Goal: Task Accomplishment & Management: Complete application form

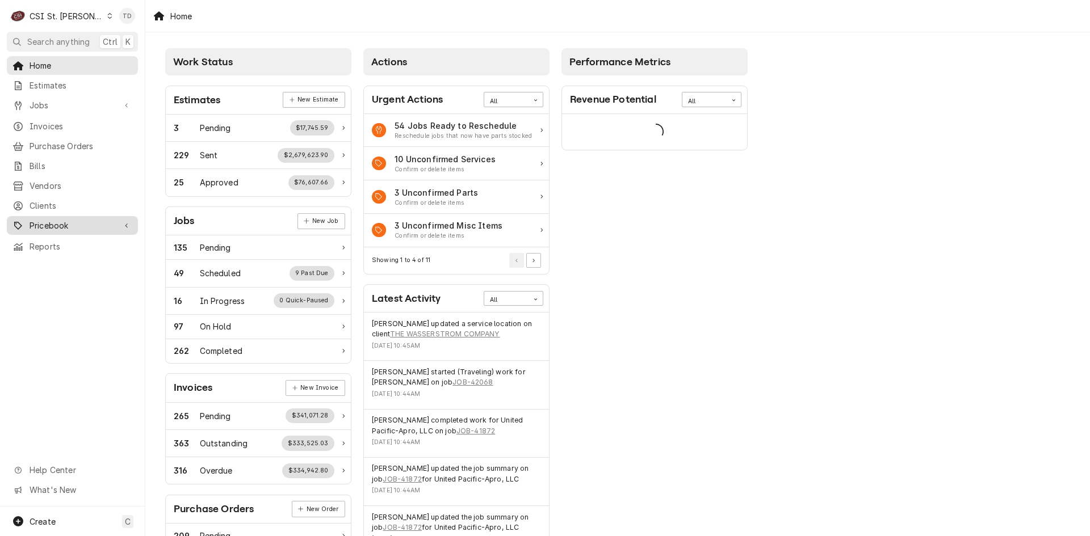
click at [84, 220] on span "Pricebook" at bounding box center [73, 226] width 86 height 12
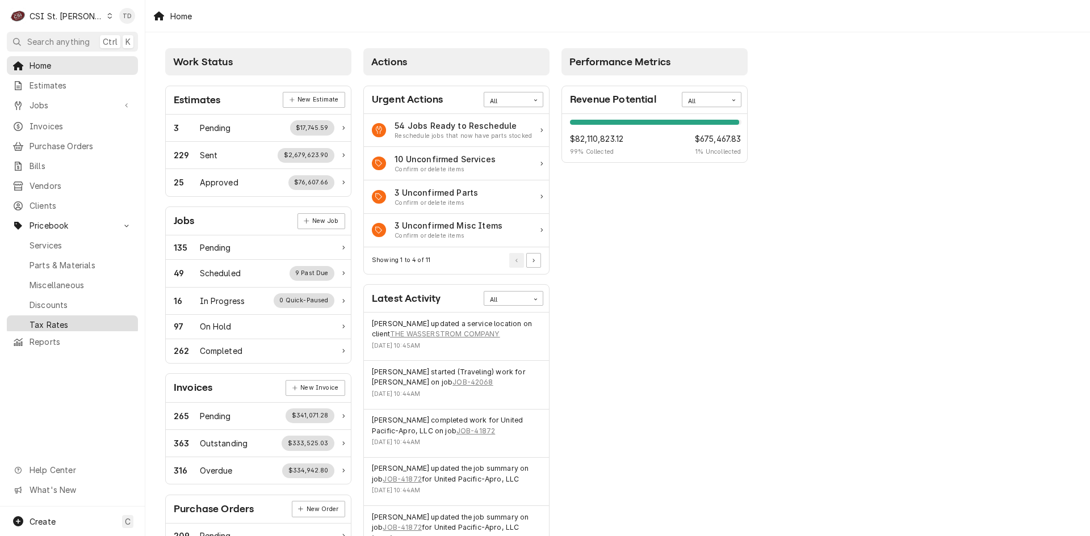
click at [79, 321] on div "Tax Rates" at bounding box center [72, 325] width 127 height 14
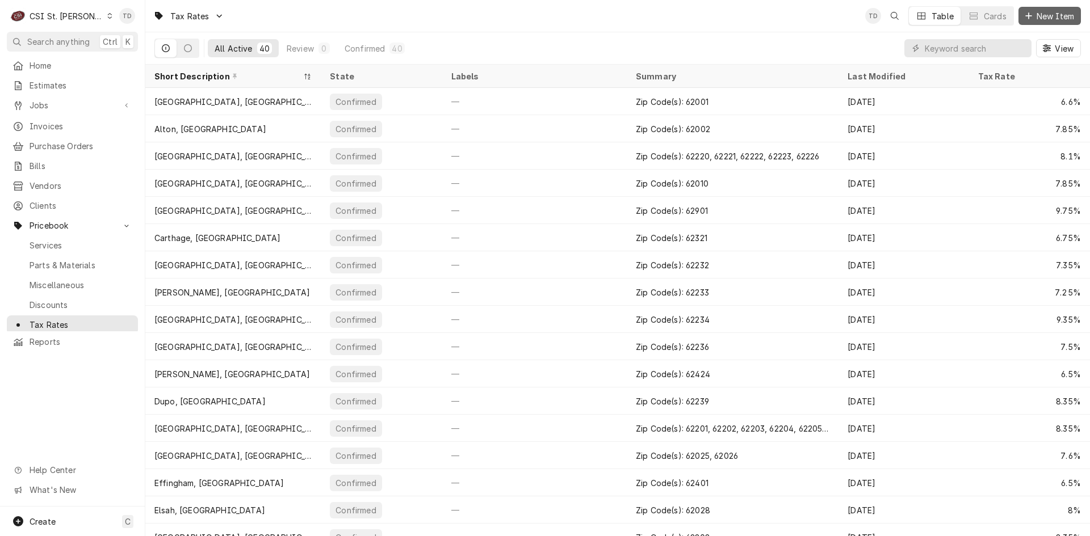
click at [1042, 14] on span "New Item" at bounding box center [1055, 16] width 42 height 12
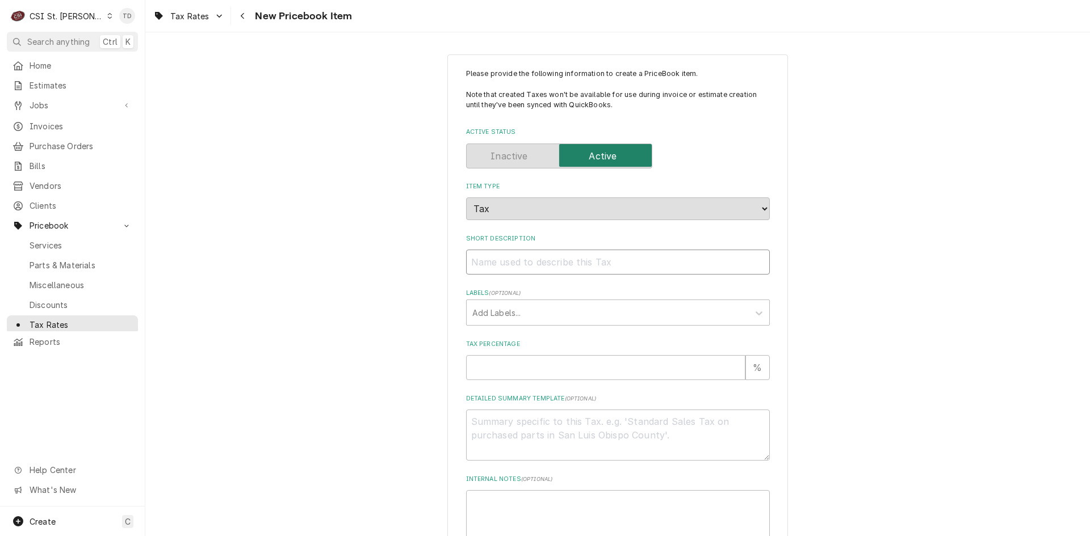
click at [485, 270] on input "Short Description" at bounding box center [618, 262] width 304 height 25
type textarea "x"
type input "L"
type textarea "x"
type input "Le"
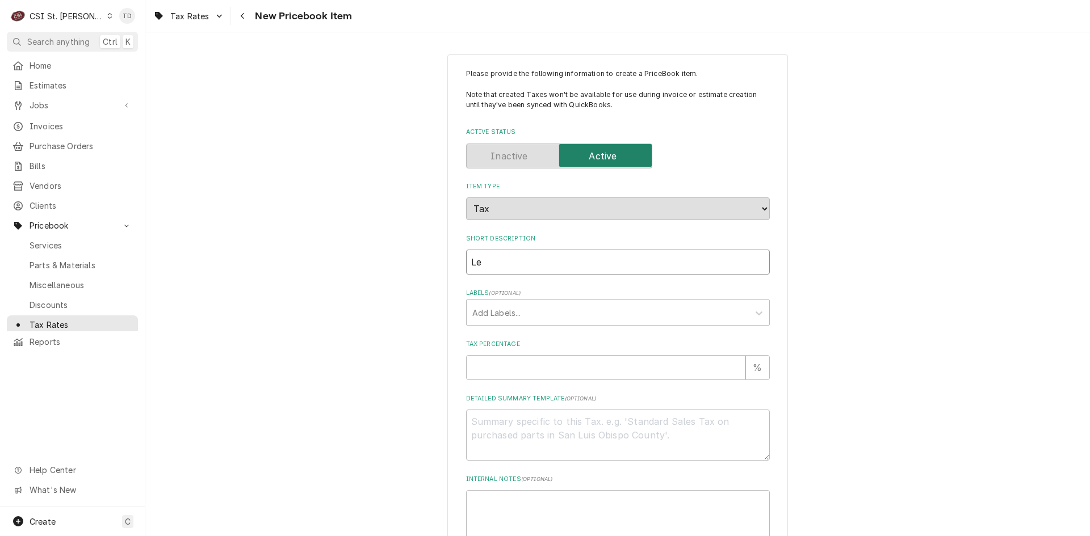
type textarea "x"
type input "Leb"
type textarea "x"
type input "Leba"
type textarea "x"
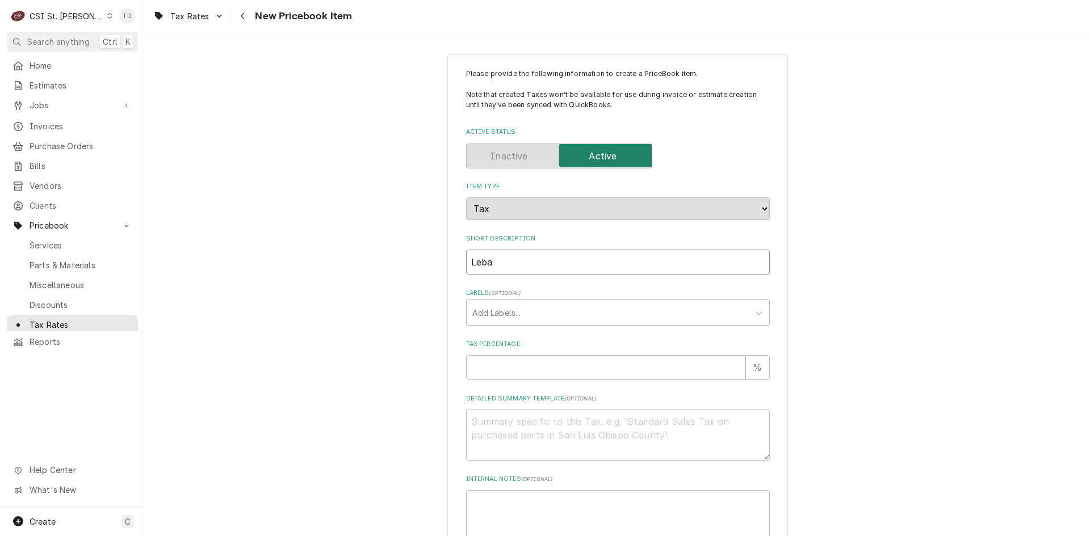
type input "Leban"
type textarea "x"
type input "Lebano"
type textarea "x"
type input "Lebanon"
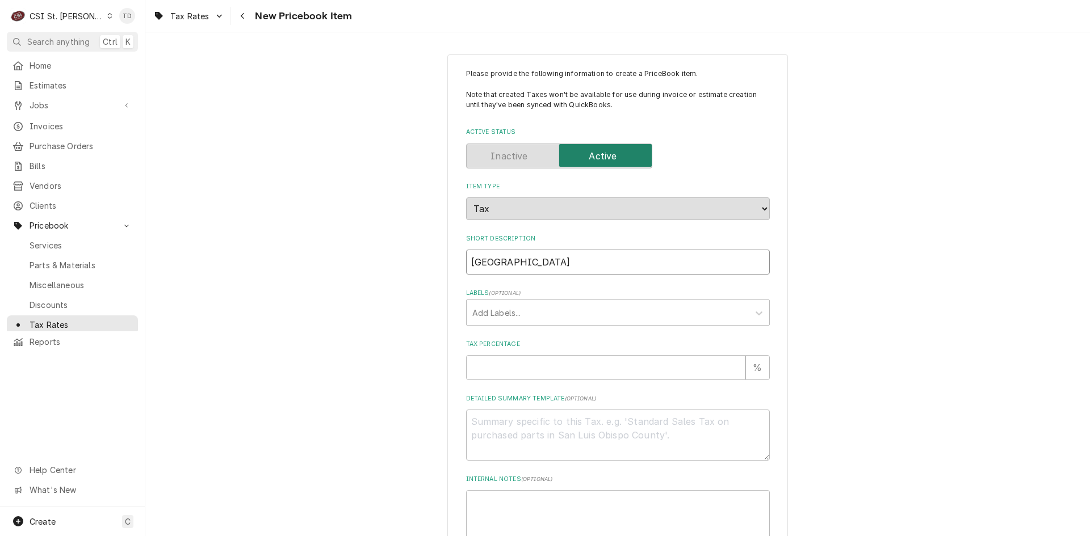
type textarea "x"
type input "Lebanon"
type textarea "x"
type input "Lebanon"
type textarea "x"
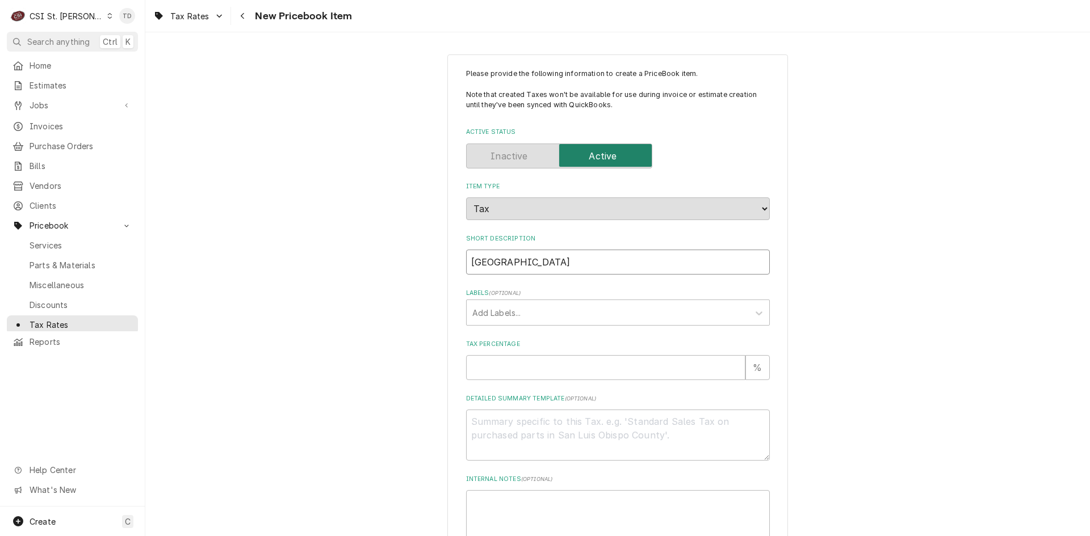
type input "Lebanon,"
type textarea "x"
type input "Lebanon,"
type textarea "x"
type input "Lebanon, I"
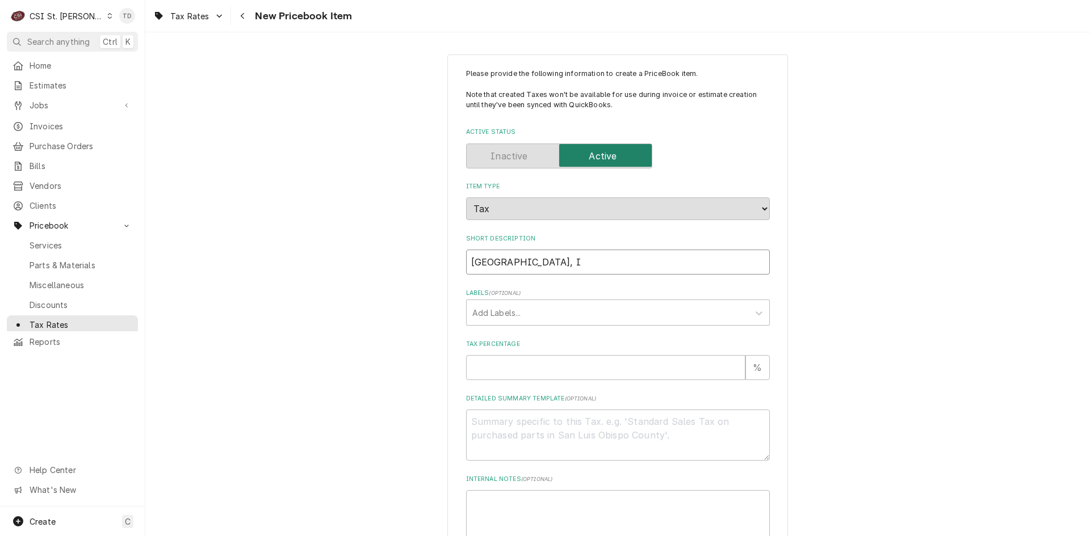
type textarea "x"
type input "Lebanon, IL"
type textarea "x"
type input "Lebanon, IL"
type textarea "x"
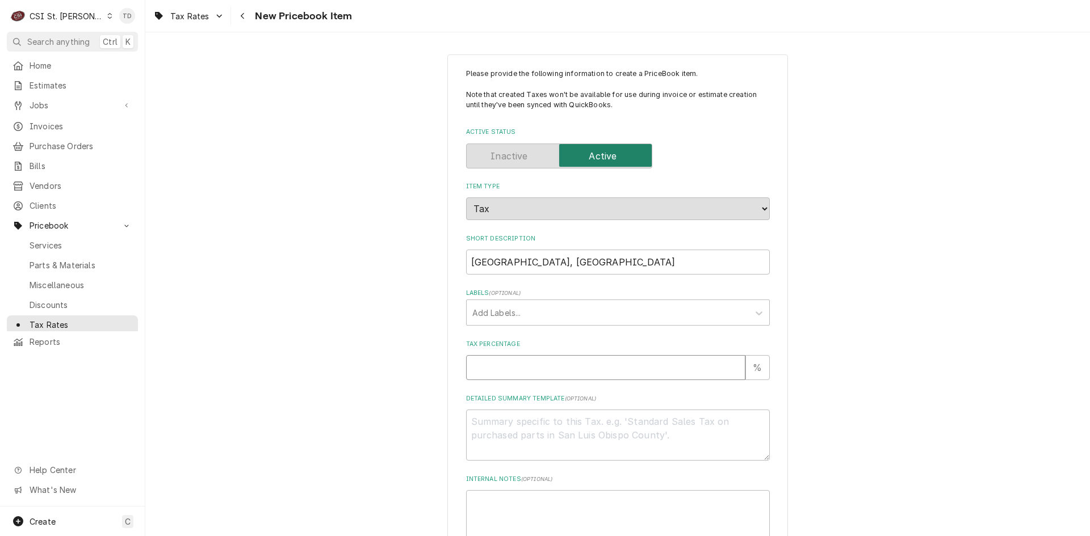
type input "8"
type textarea "x"
type input "8.8"
type textarea "x"
type input "8.85"
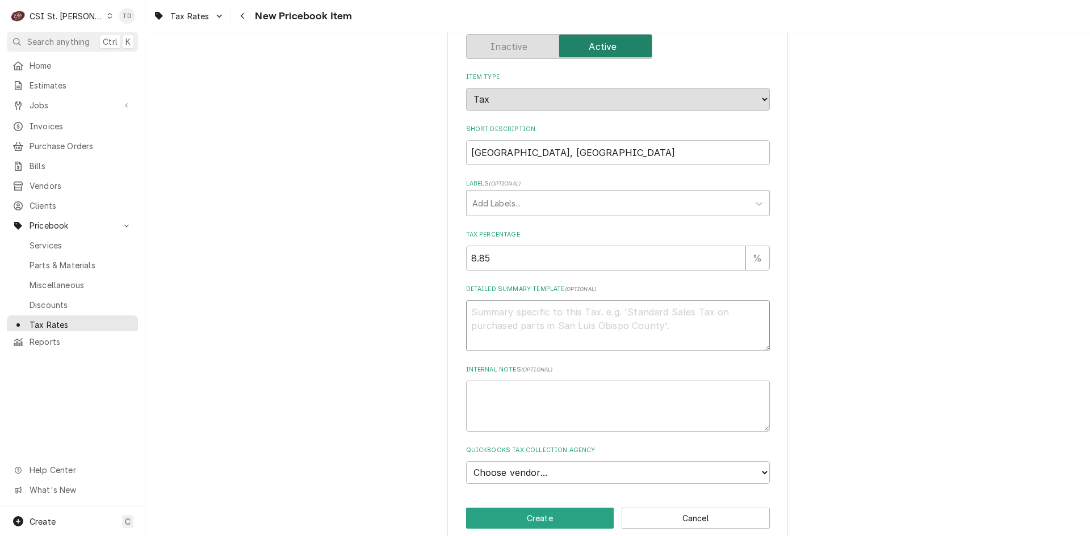
scroll to position [114, 0]
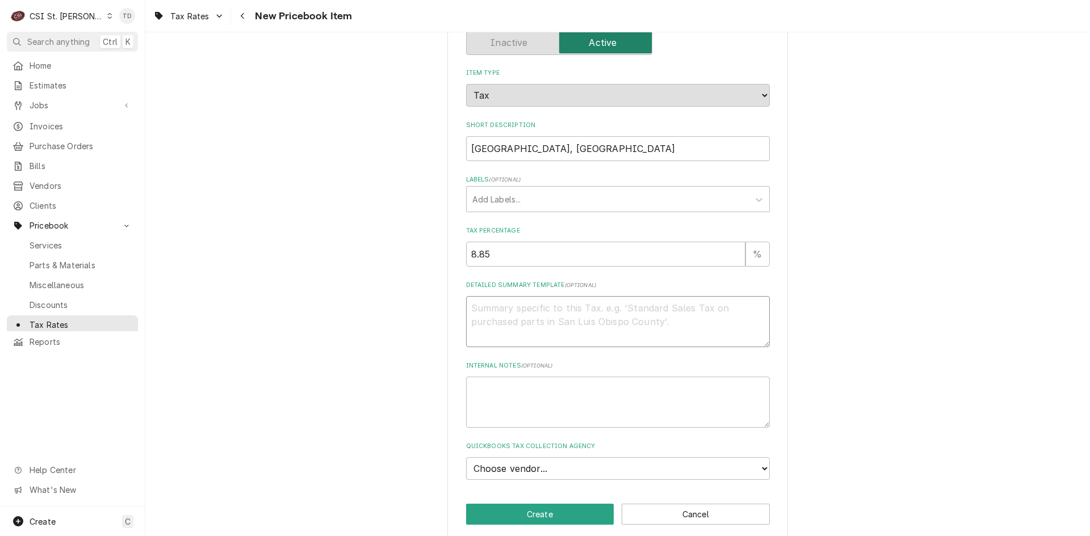
type textarea "x"
type textarea "Z"
type textarea "x"
type textarea "Zi"
type textarea "x"
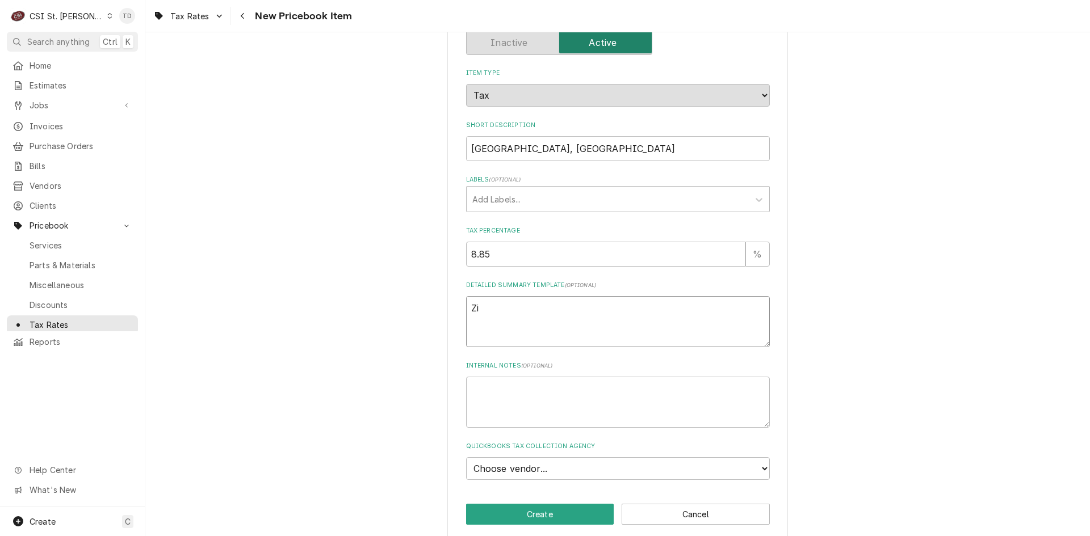
type textarea "Zip"
type textarea "x"
type textarea "Zip"
type textarea "x"
type textarea "Zip C"
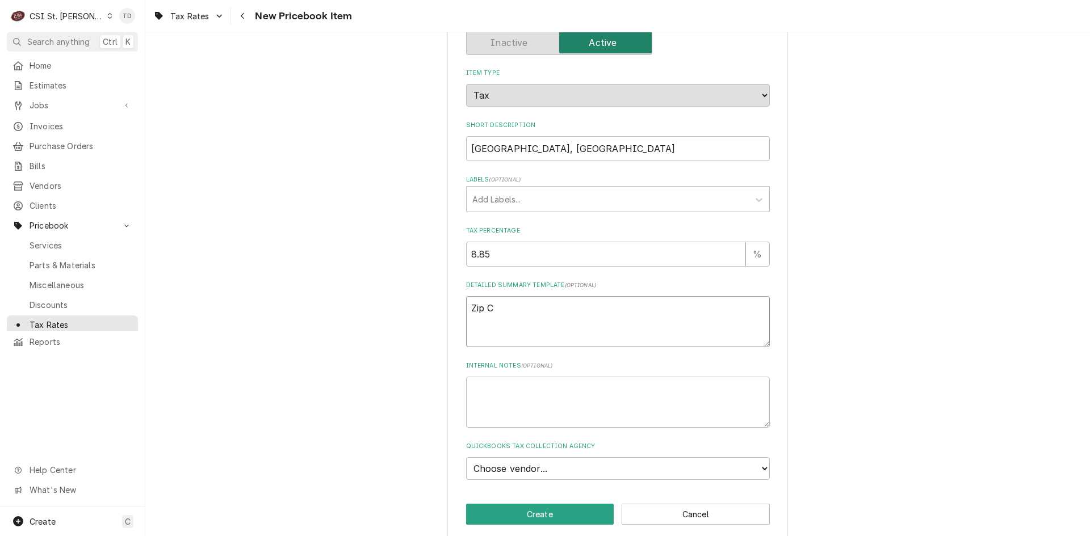
type textarea "x"
type textarea "Zip Co"
type textarea "x"
type textarea "Zip Cod"
type textarea "x"
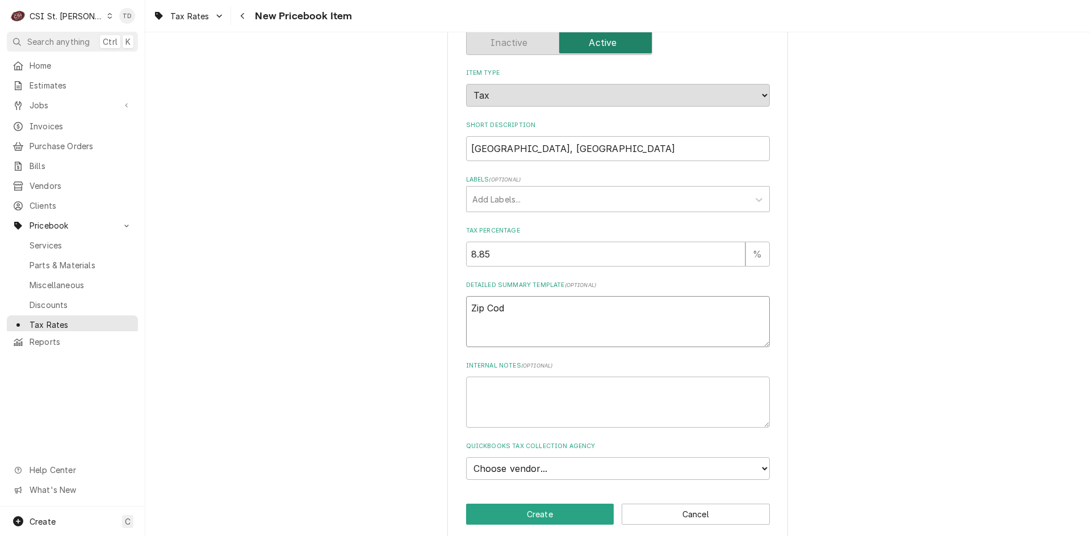
type textarea "Zip Code"
type textarea "x"
type textarea "Zip Code("
type textarea "x"
type textarea "Zip Code(s"
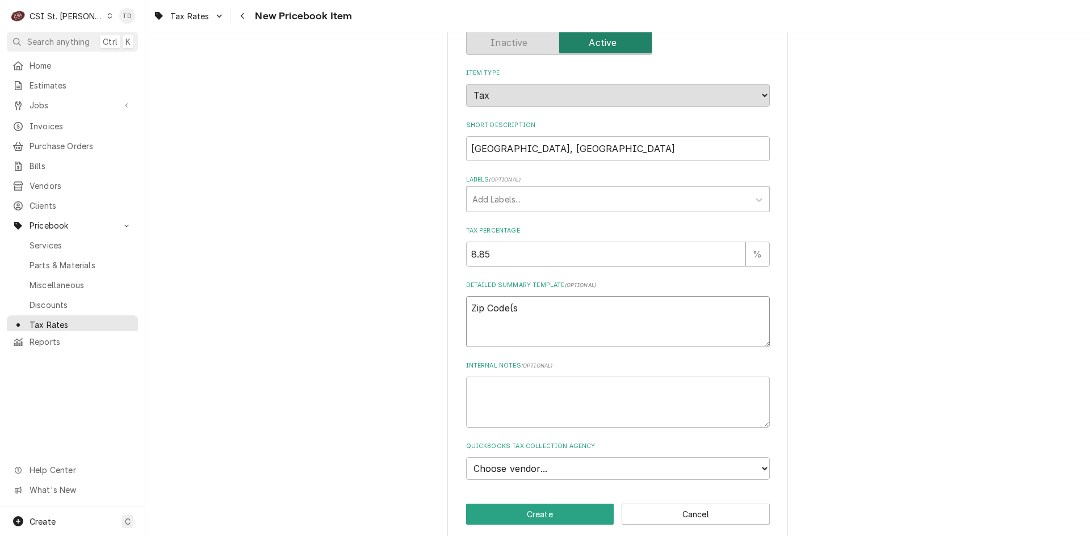
type textarea "x"
type textarea "Zip Code(s)"
type textarea "x"
type textarea "Zip Code(s):"
type textarea "x"
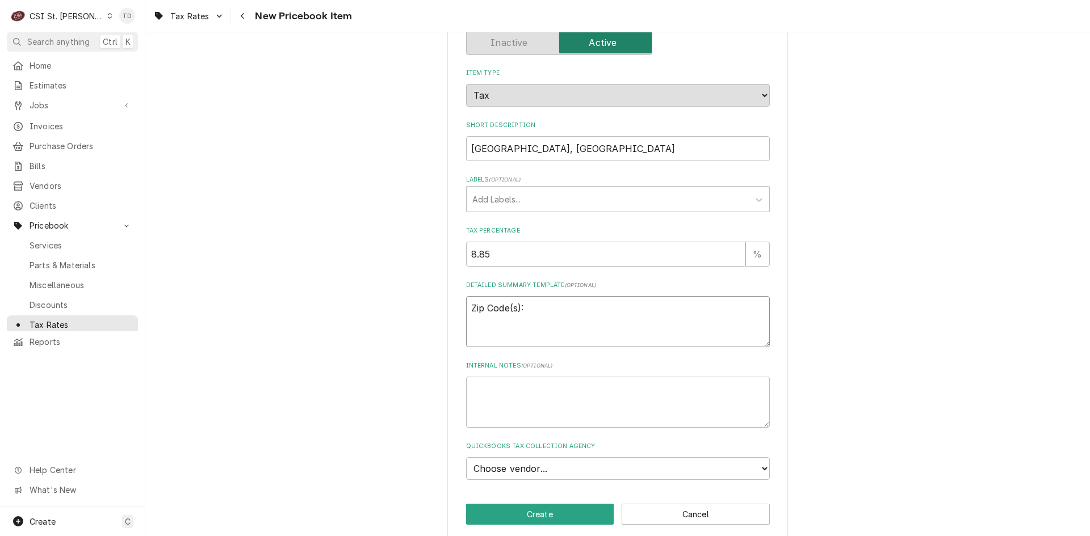
type textarea "Zip Code(s):"
type textarea "x"
type textarea "Zip Code(s): 6"
type textarea "x"
type textarea "Zip Code(s): 62"
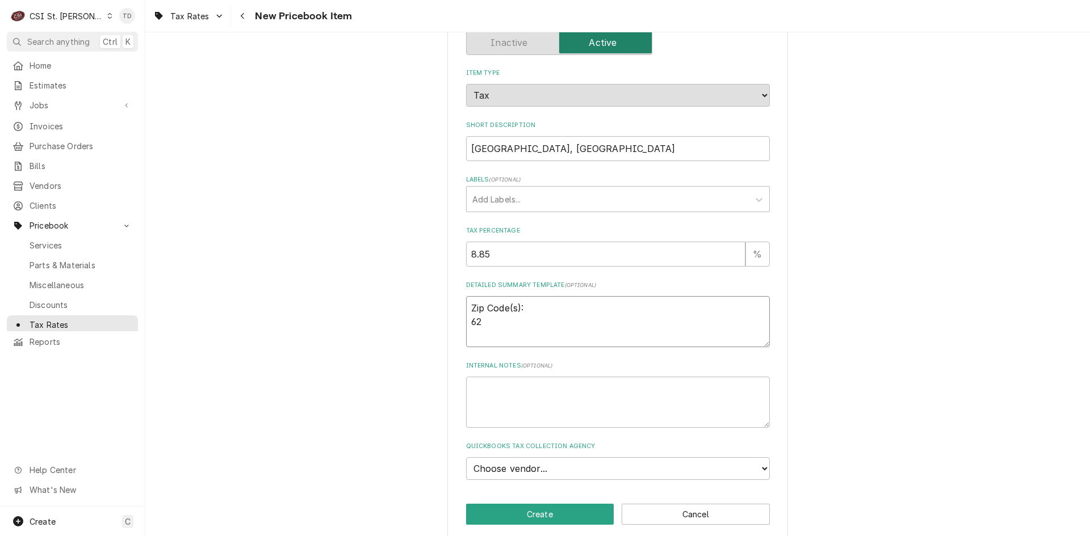
type textarea "x"
type textarea "Zip Code(s): 622"
type textarea "x"
type textarea "Zip Code(s): 6225"
type textarea "x"
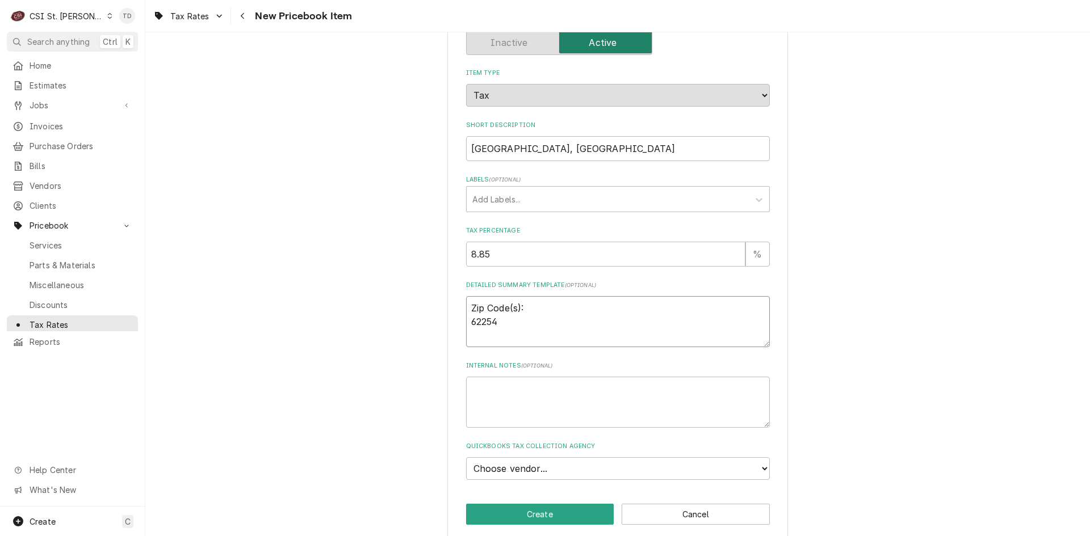
type textarea "Zip Code(s): 62254"
click at [513, 470] on select "Choose vendor... 1000BULBS.COM 1527 1515 DESIGN 1518 1ST LINE EQUIPMENT 1268 3W…" at bounding box center [618, 468] width 304 height 23
select select "80004637-1689855554"
type textarea "x"
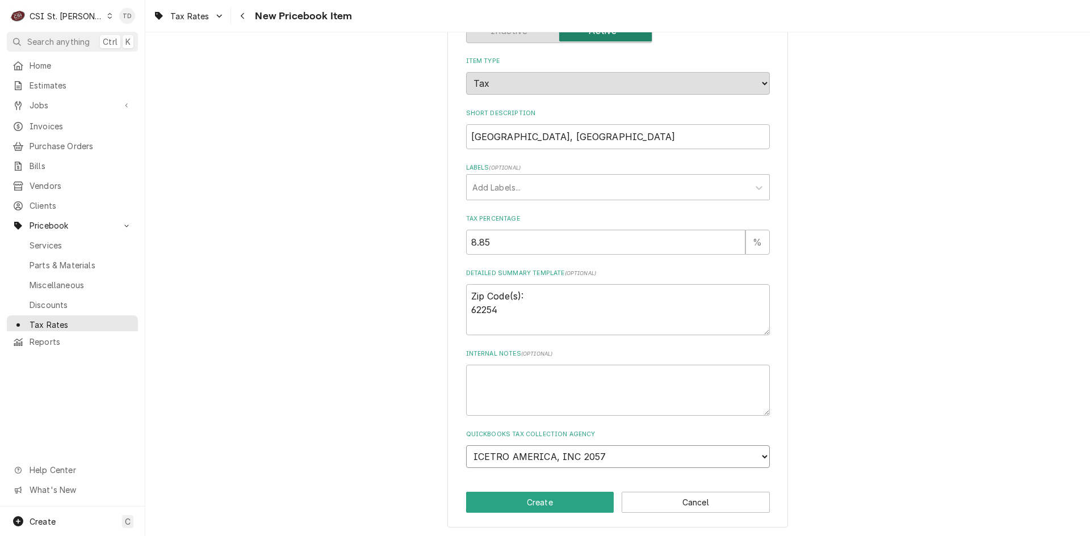
scroll to position [127, 0]
click at [510, 450] on select "Choose vendor... 1000BULBS.COM 1527 1515 DESIGN 1518 1ST LINE EQUIPMENT 1268 3W…" at bounding box center [618, 455] width 304 height 23
select select "68F0000-1030653672"
click at [466, 444] on select "Choose vendor... 1000BULBS.COM 1527 1515 DESIGN 1518 1ST LINE EQUIPMENT 1268 3W…" at bounding box center [618, 455] width 304 height 23
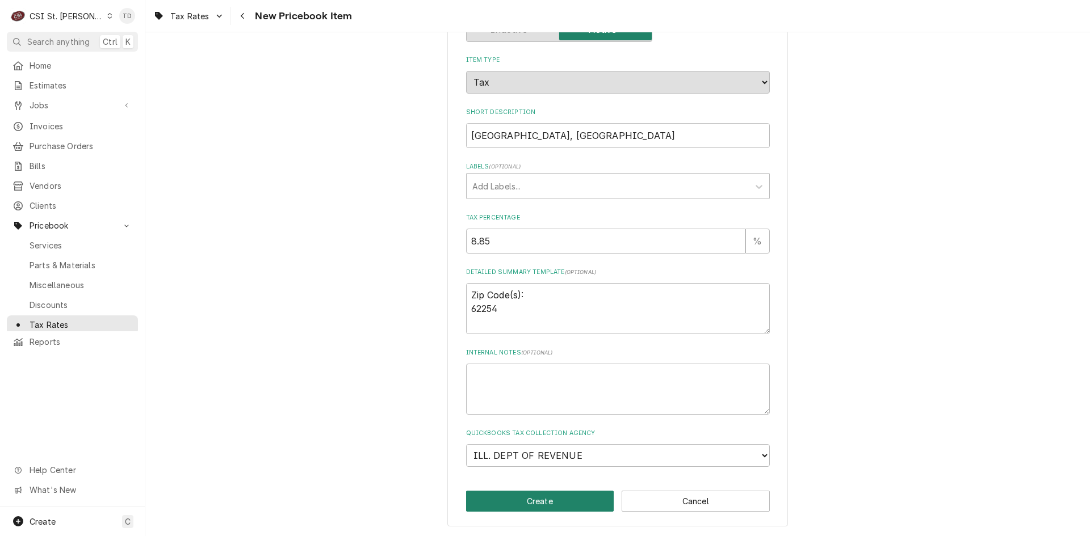
click at [526, 502] on button "Create" at bounding box center [540, 501] width 148 height 21
type textarea "x"
